Goal: Task Accomplishment & Management: Manage account settings

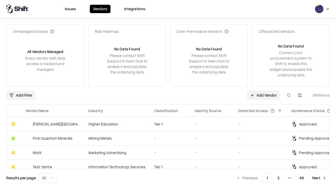
click at [264, 95] on link "Add Vendor" at bounding box center [263, 95] width 33 height 9
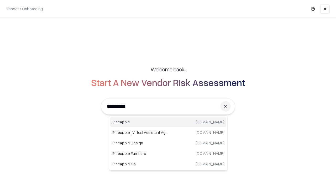
click at [168, 122] on div "Pineapple [DOMAIN_NAME]" at bounding box center [168, 122] width 116 height 11
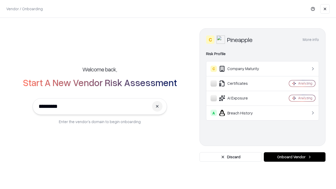
type input "*********"
click at [295, 157] on button "Onboard Vendor" at bounding box center [295, 156] width 62 height 9
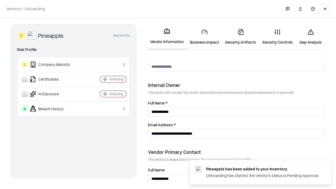
scroll to position [272, 0]
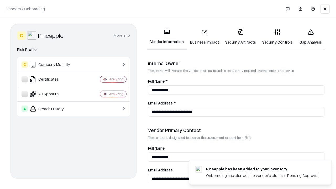
click at [205, 37] on link "Business Impact" at bounding box center [204, 37] width 35 height 24
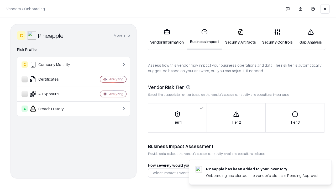
click at [241, 37] on link "Security Artifacts" at bounding box center [240, 37] width 37 height 24
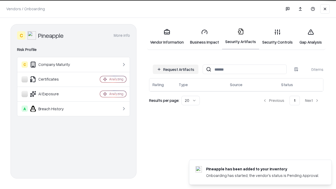
click at [176, 69] on button "Request Artifacts" at bounding box center [176, 69] width 46 height 9
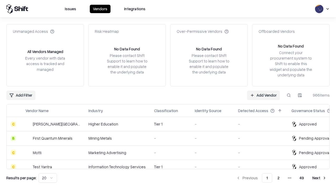
click at [264, 95] on link "Add Vendor" at bounding box center [263, 95] width 33 height 9
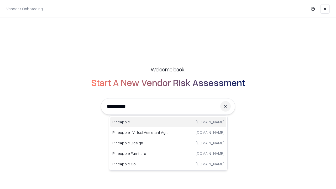
click at [168, 122] on div "Pineapple [DOMAIN_NAME]" at bounding box center [168, 122] width 116 height 11
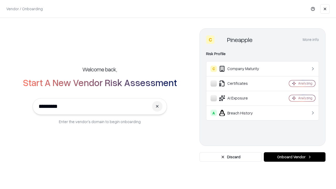
type input "*********"
click at [295, 157] on button "Onboard Vendor" at bounding box center [295, 156] width 62 height 9
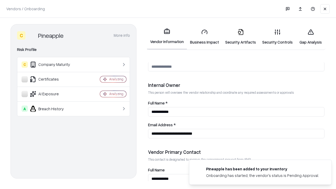
scroll to position [272, 0]
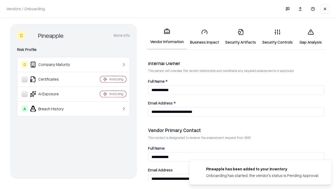
click at [311, 37] on link "Gap Analysis" at bounding box center [311, 37] width 30 height 24
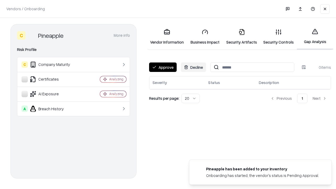
click at [163, 67] on button "Approve" at bounding box center [163, 67] width 28 height 9
